Goal: Transaction & Acquisition: Purchase product/service

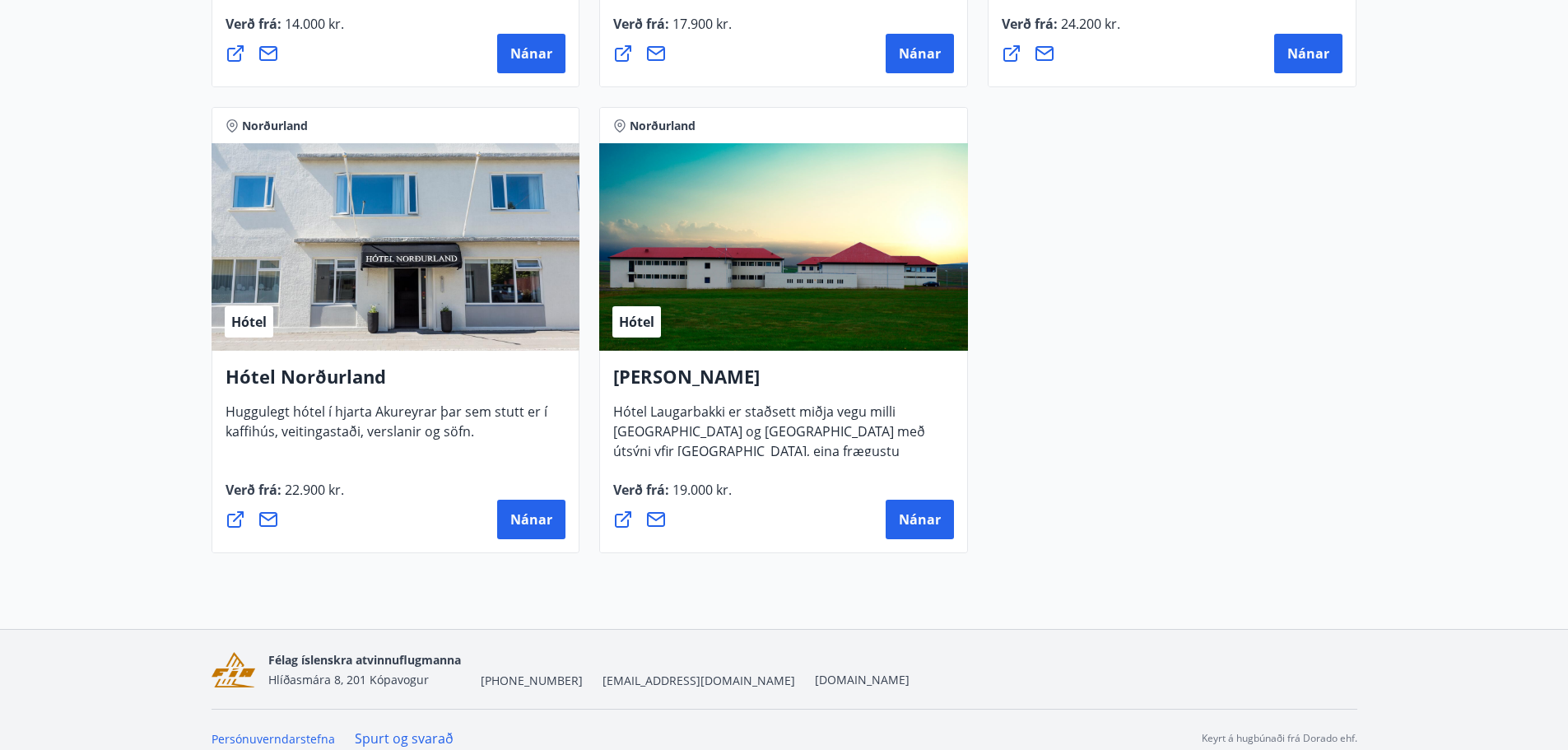
scroll to position [1206, 0]
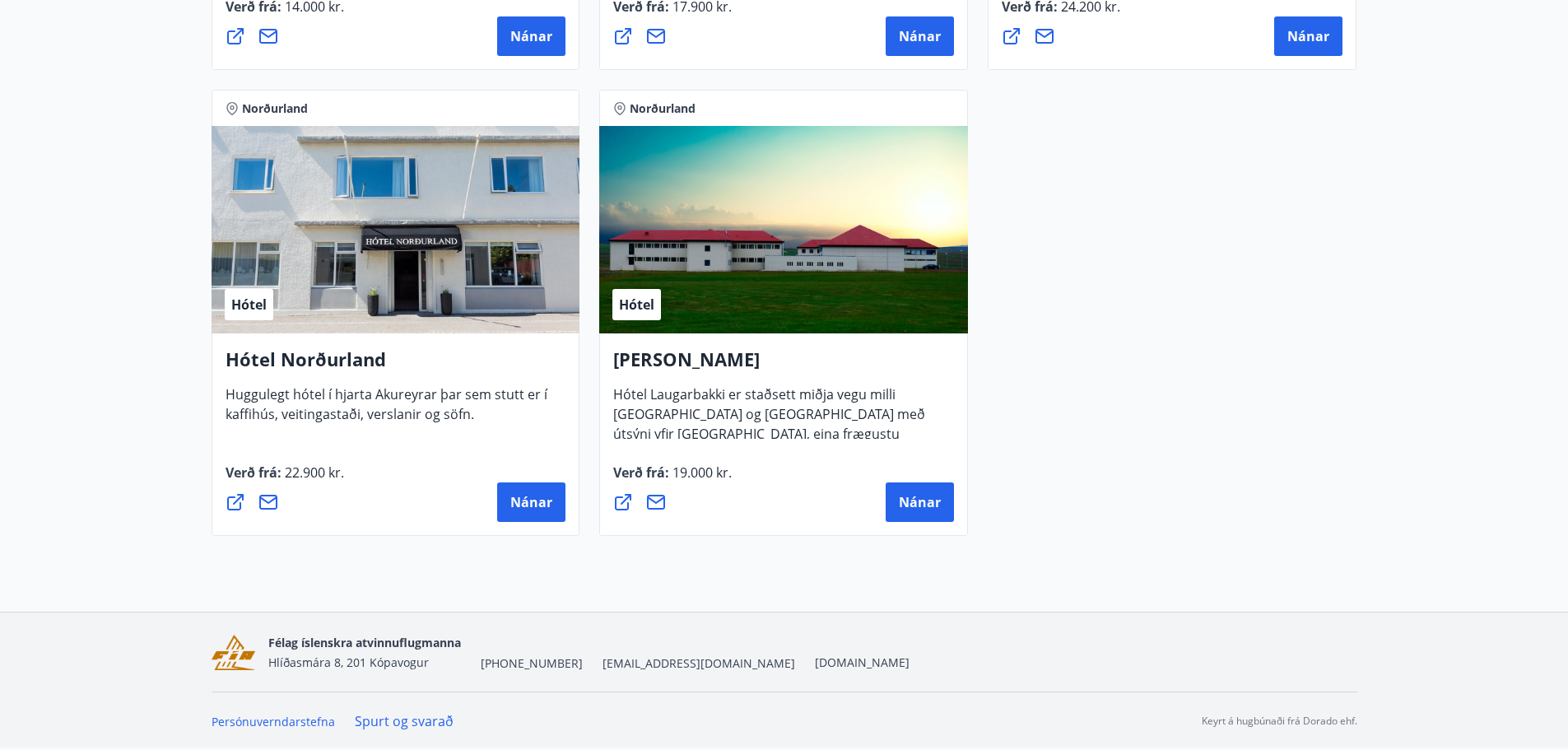
click at [329, 257] on div "Hótel" at bounding box center [396, 230] width 369 height 208
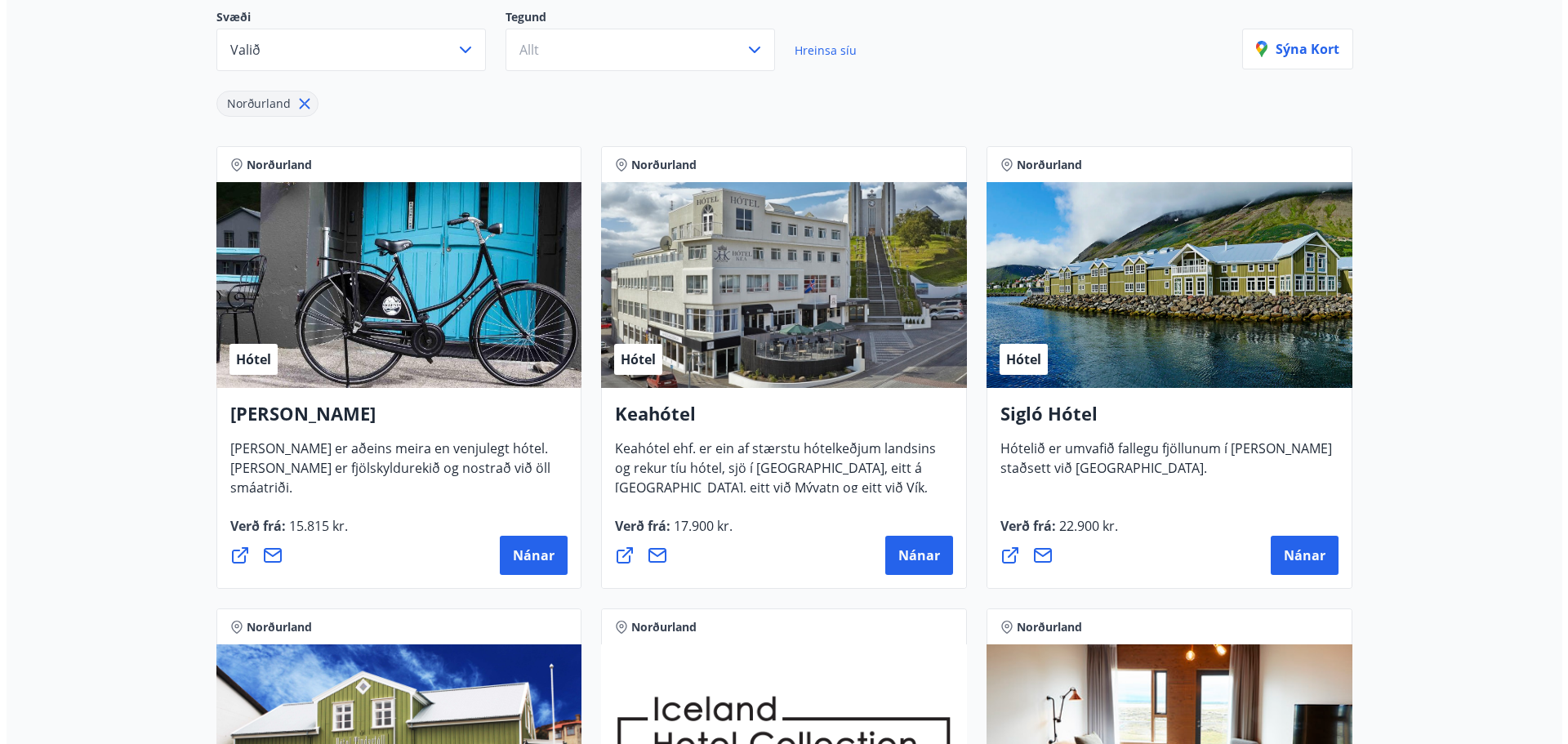
scroll to position [214, 0]
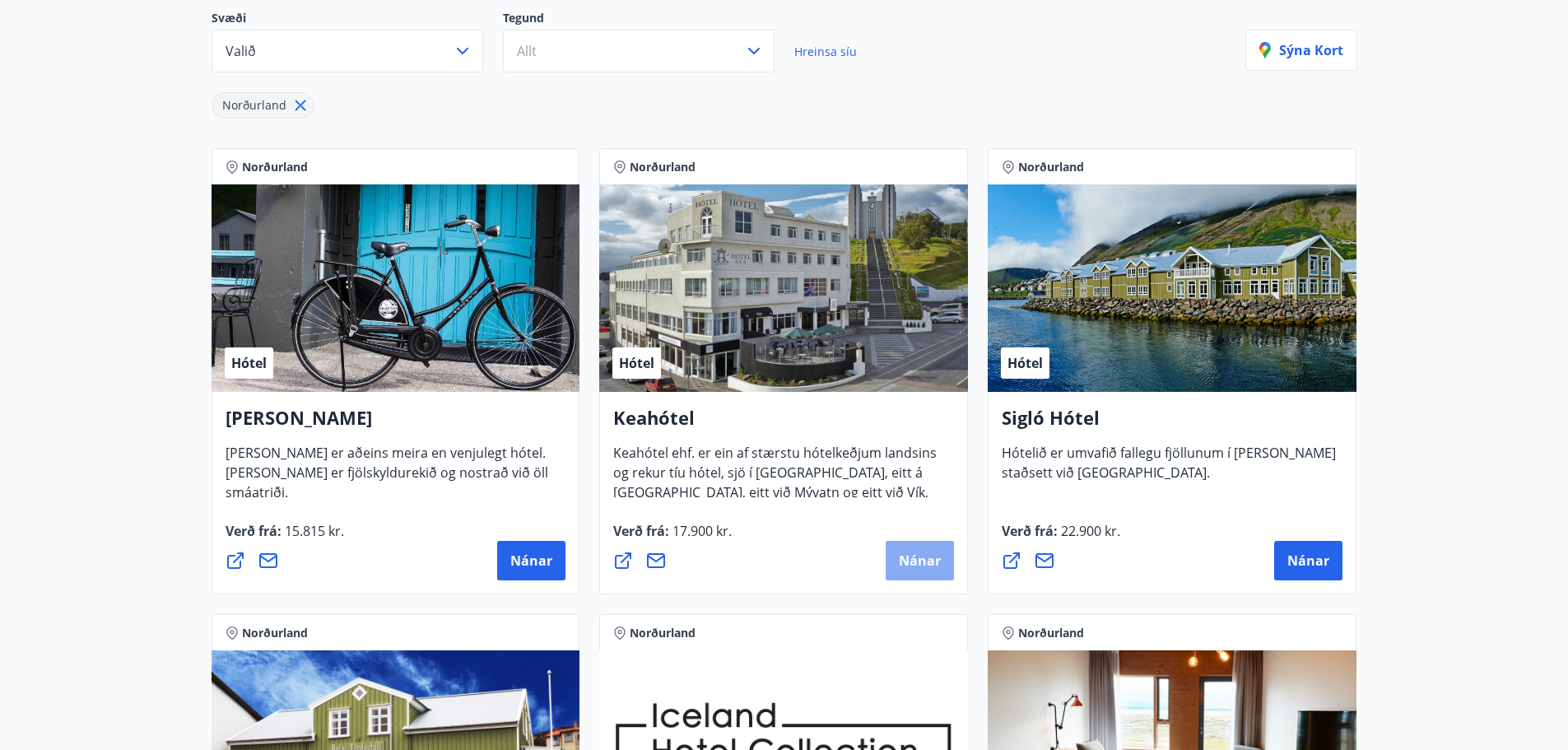
click at [900, 563] on span "Nánar" at bounding box center [919, 561] width 42 height 18
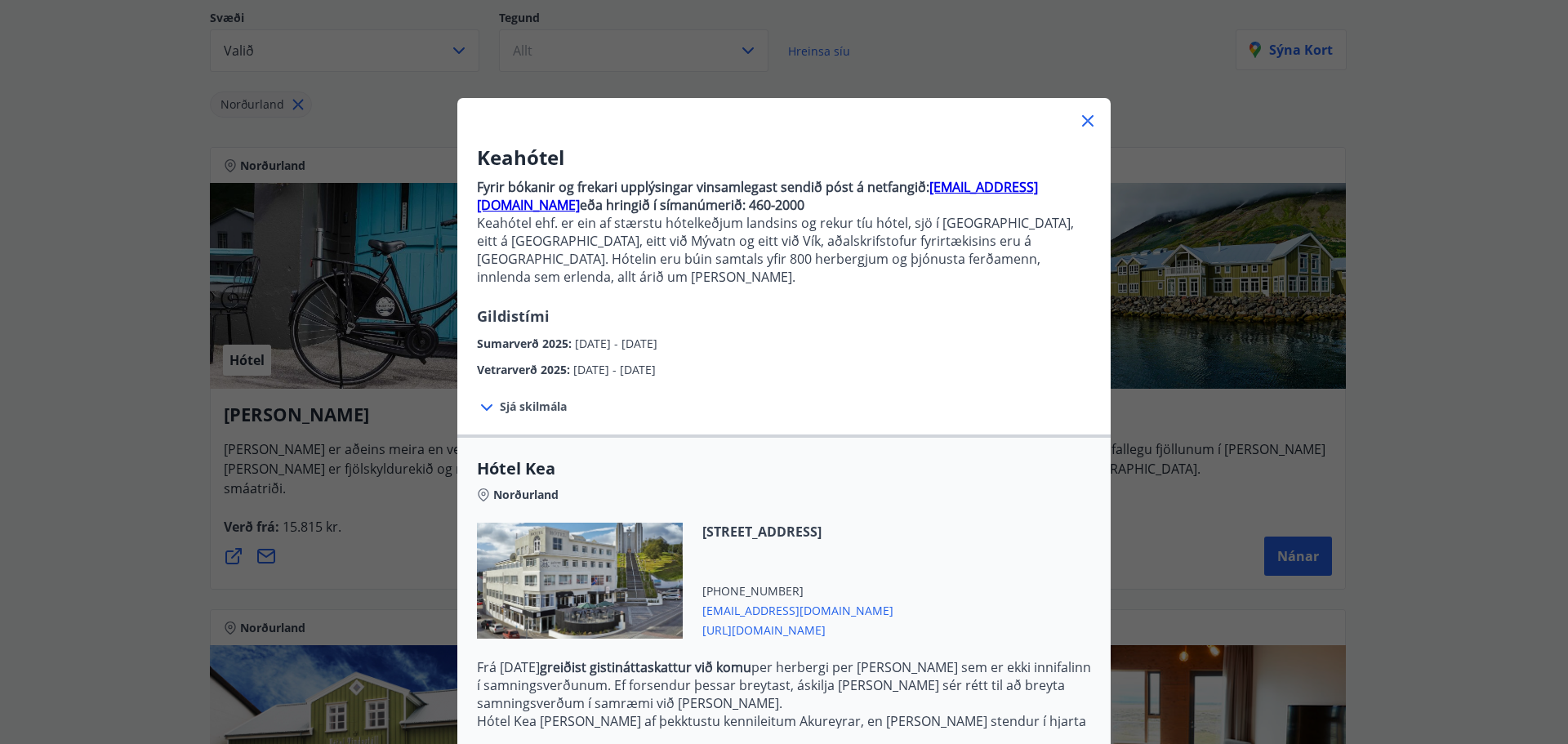
click at [527, 398] on div "Sjá skilmála Samningsverð eru háð [DEMOGRAPHIC_DATA] og áskilja [PERSON_NAME] s…" at bounding box center [784, 406] width 653 height 55
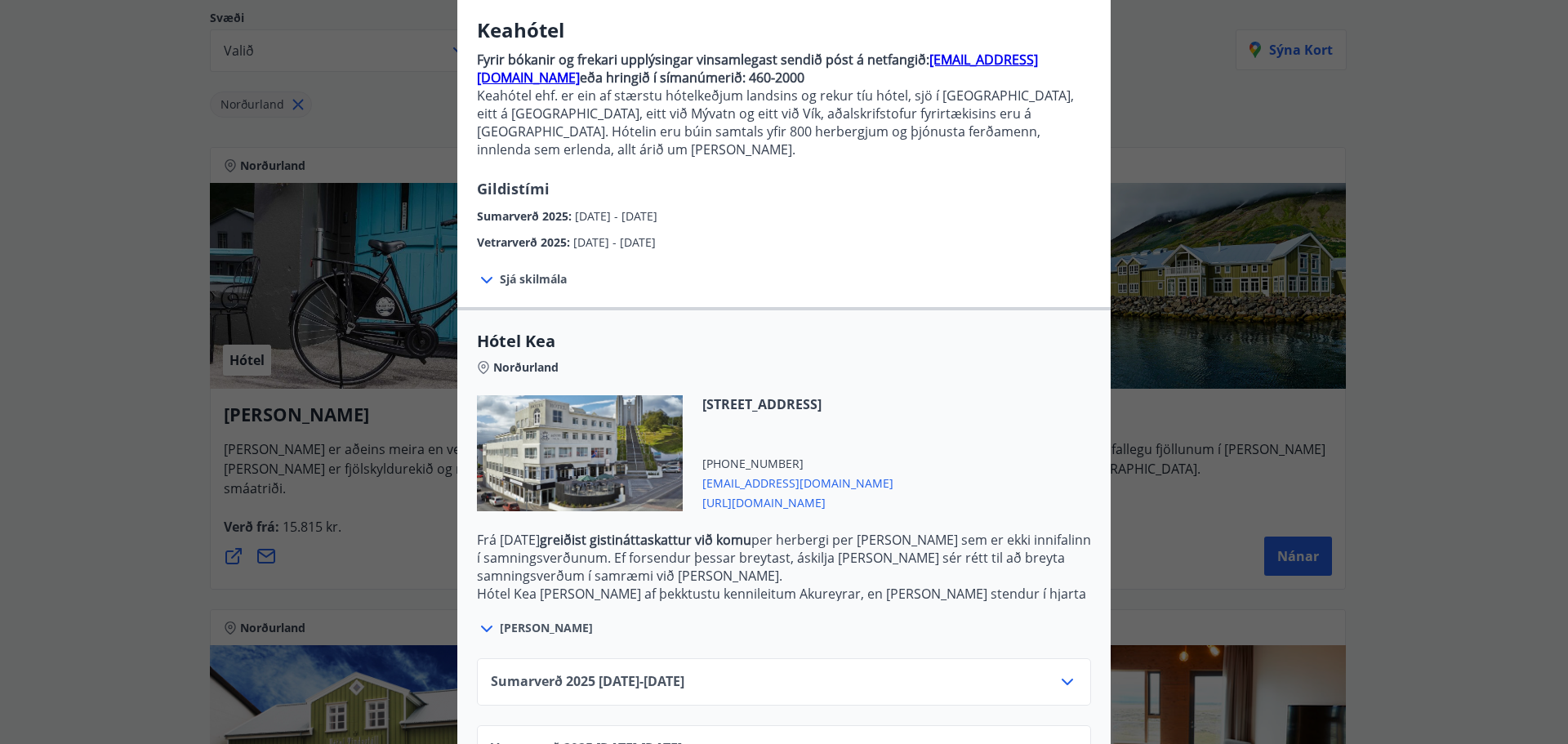
scroll to position [170, 0]
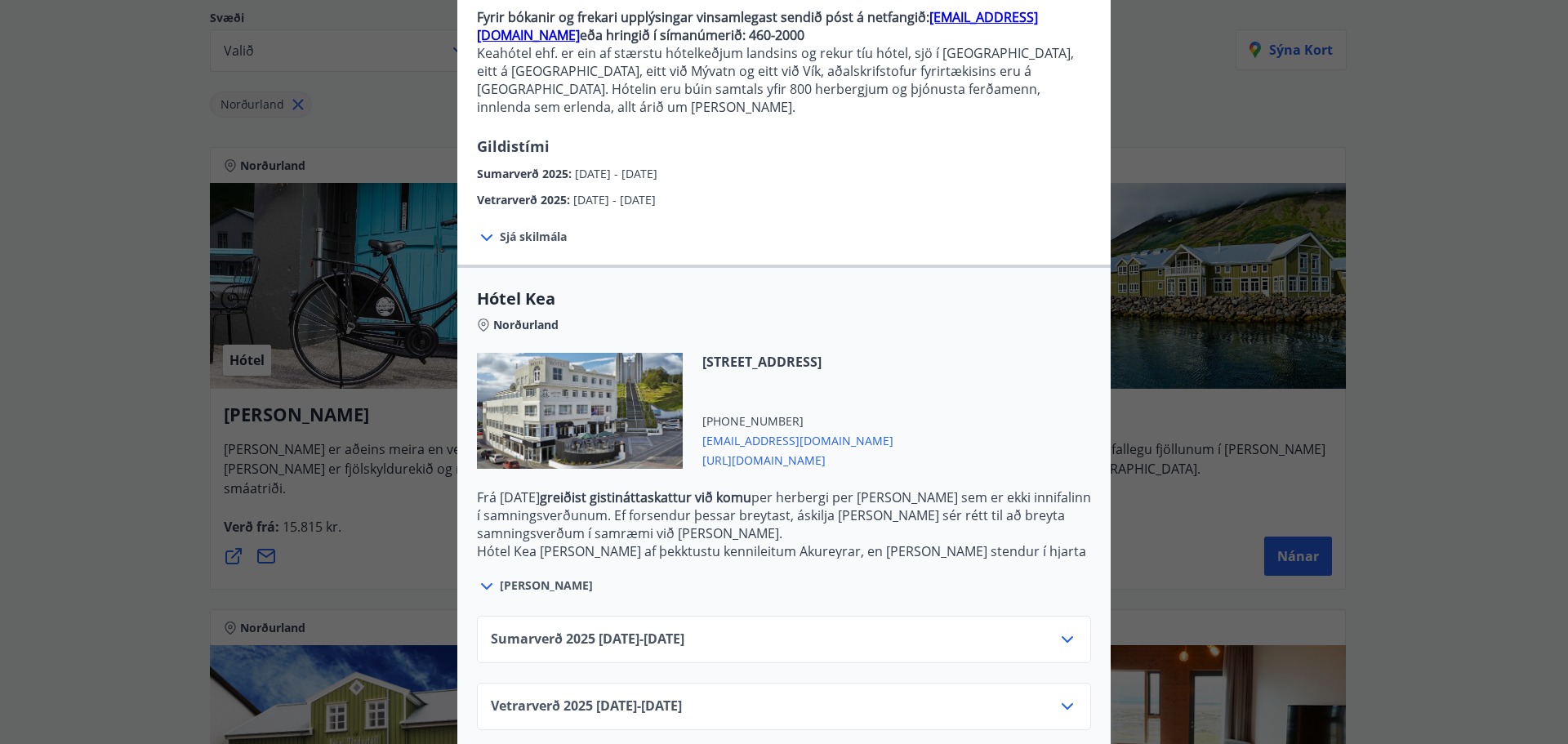
drag, startPoint x: 548, startPoint y: 488, endPoint x: 522, endPoint y: 565, distance: 81.3
click at [522, 565] on div "Hótel Kea Norðurland [STREET_ADDRESS] [PHONE_NUMBER] [EMAIL_ADDRESS][DOMAIN_NAM…" at bounding box center [784, 442] width 653 height 309
click at [522, 578] on span "[PERSON_NAME]" at bounding box center [545, 586] width 93 height 16
click at [1058, 629] on icon at bounding box center [1067, 639] width 20 height 20
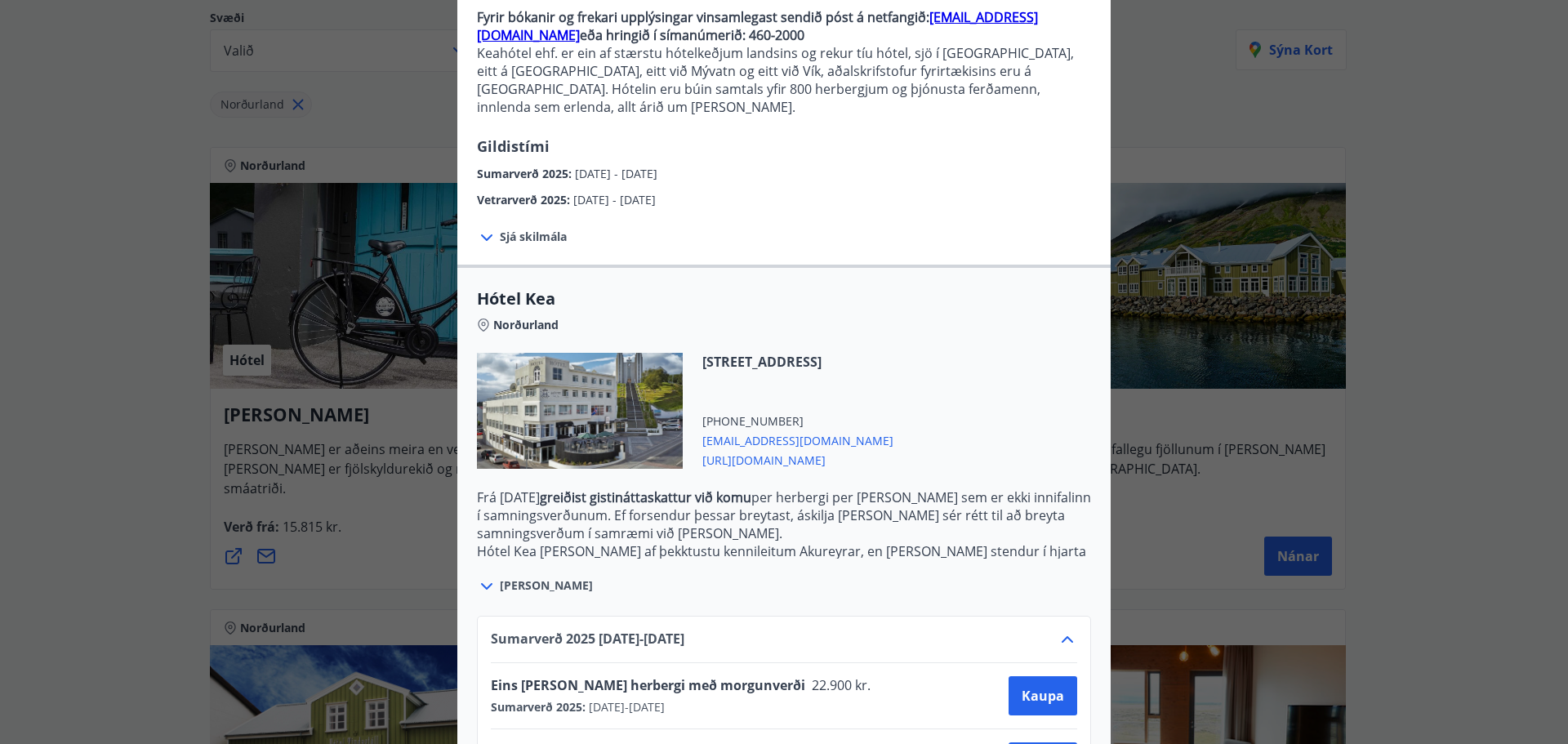
scroll to position [302, 0]
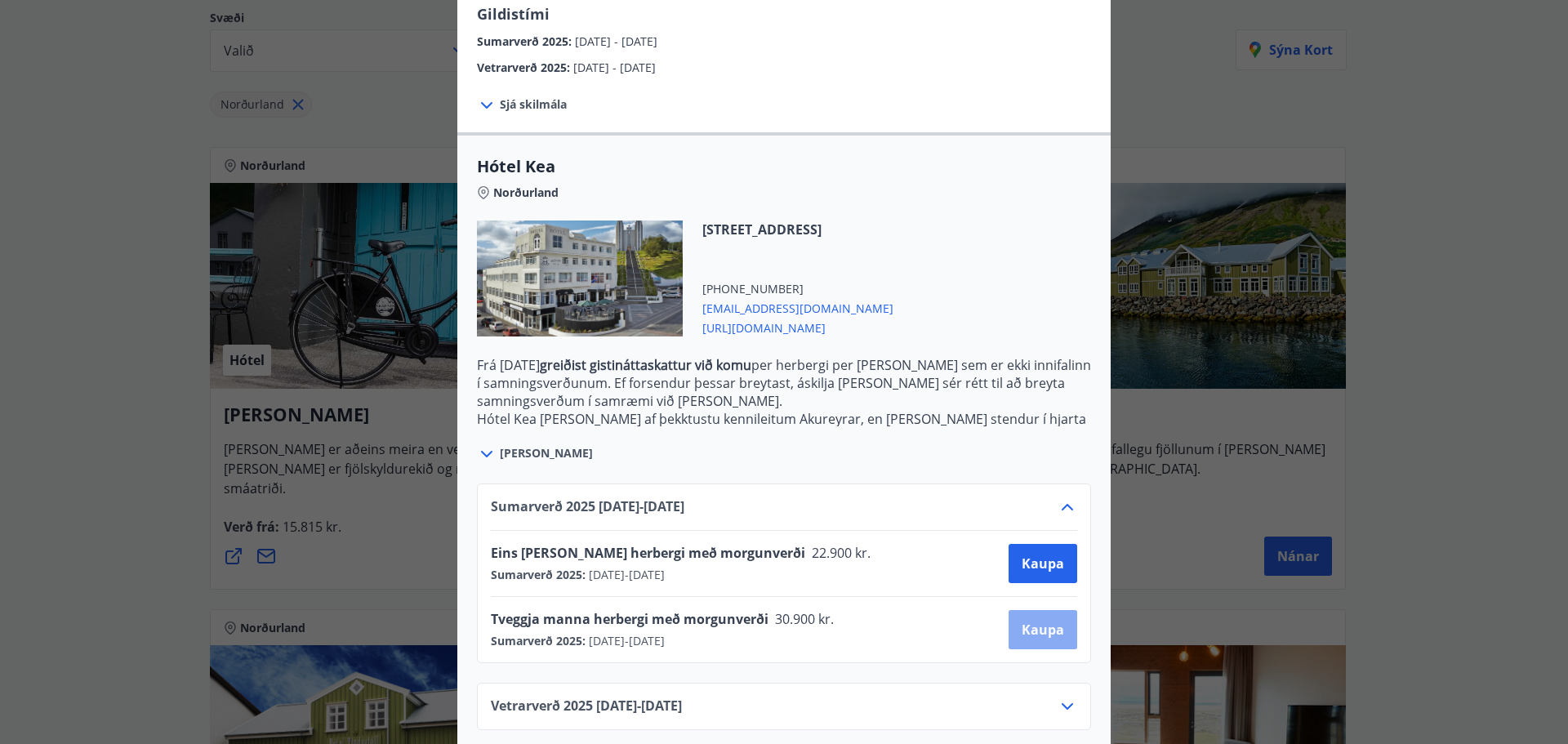
click at [1033, 620] on span "Kaupa" at bounding box center [1043, 629] width 43 height 18
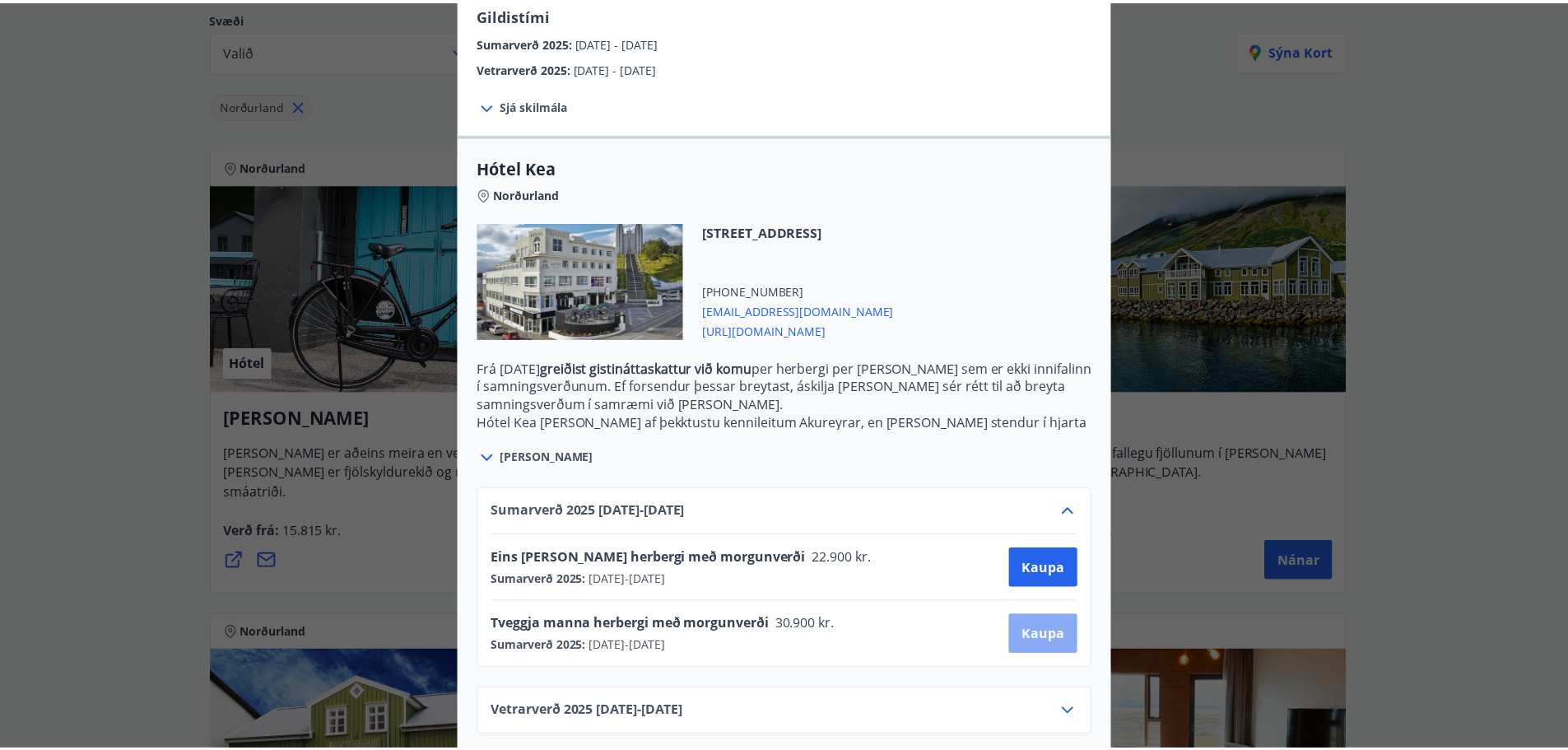
scroll to position [2, 0]
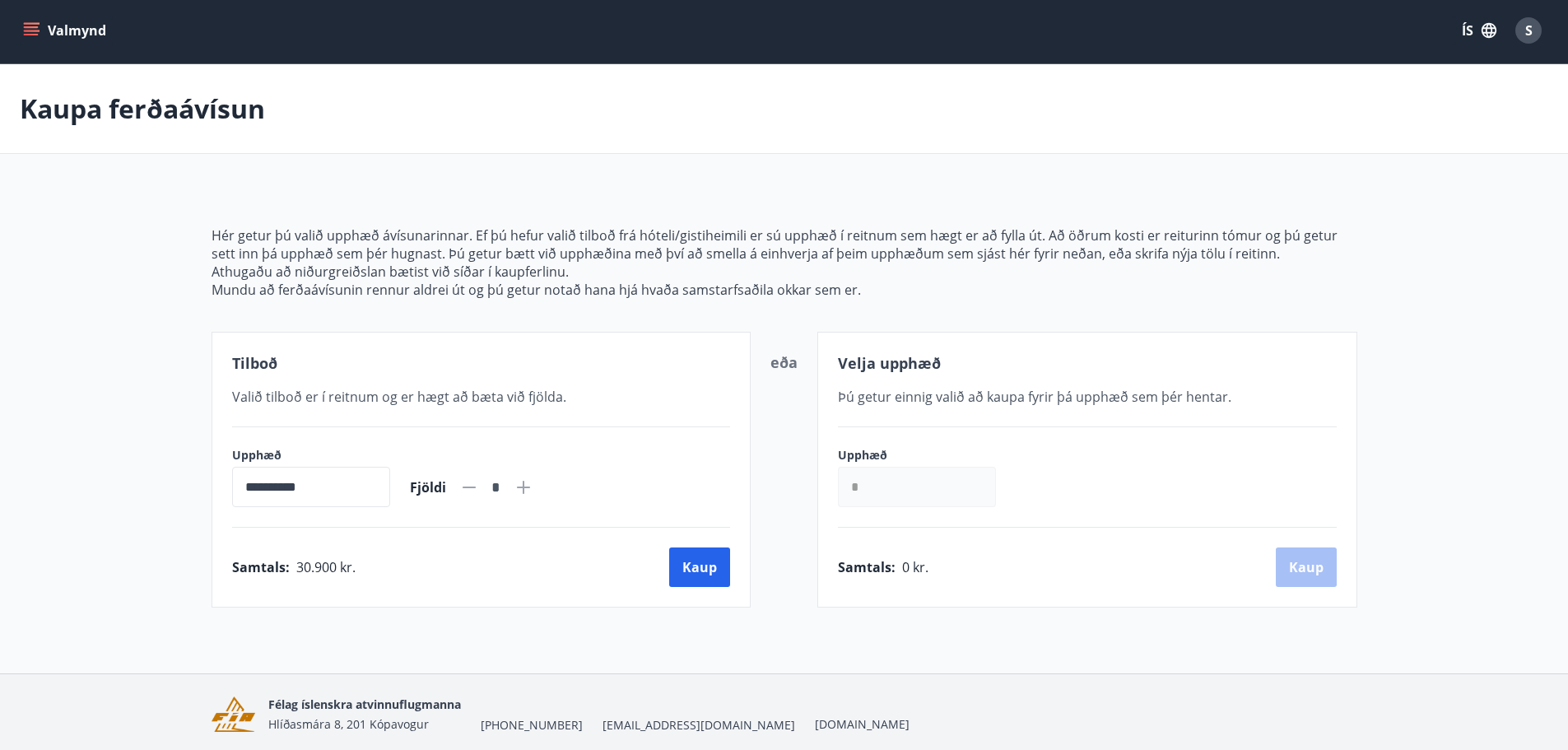
click at [530, 492] on icon at bounding box center [523, 488] width 13 height 13
click at [479, 495] on icon at bounding box center [469, 488] width 20 height 20
type input "*"
